Goal: Task Accomplishment & Management: Use online tool/utility

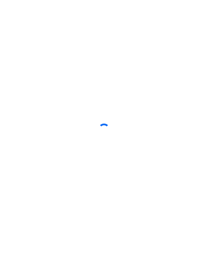
scroll to position [2, 0]
click at [196, 4] on div at bounding box center [104, 129] width 208 height 258
click at [119, 198] on div at bounding box center [104, 129] width 208 height 258
click at [76, 208] on div at bounding box center [104, 129] width 208 height 258
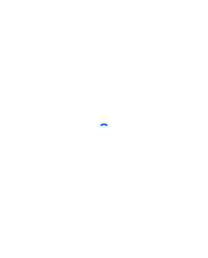
click at [77, 230] on div at bounding box center [104, 129] width 208 height 258
click at [85, 187] on div at bounding box center [104, 129] width 208 height 258
click at [145, 102] on div at bounding box center [104, 129] width 208 height 258
click at [77, 215] on div at bounding box center [104, 129] width 208 height 258
click at [89, 222] on div at bounding box center [104, 129] width 208 height 258
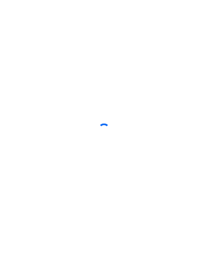
click at [130, 143] on div at bounding box center [104, 129] width 208 height 258
click at [164, 90] on div at bounding box center [104, 129] width 208 height 258
